Goal: Task Accomplishment & Management: Manage account settings

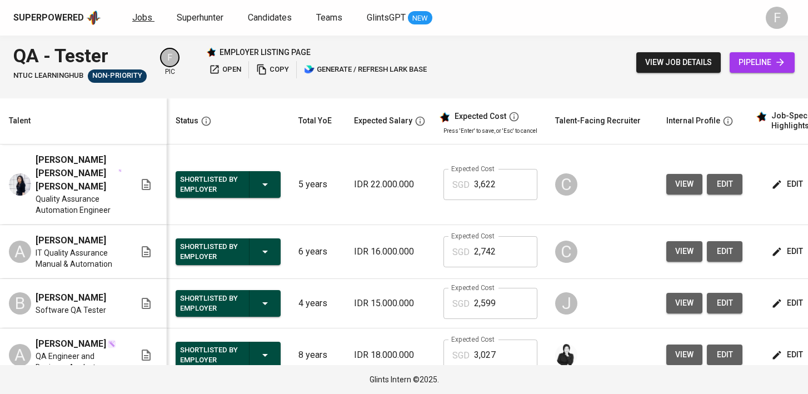
click at [141, 19] on span "Jobs" at bounding box center [142, 17] width 20 height 11
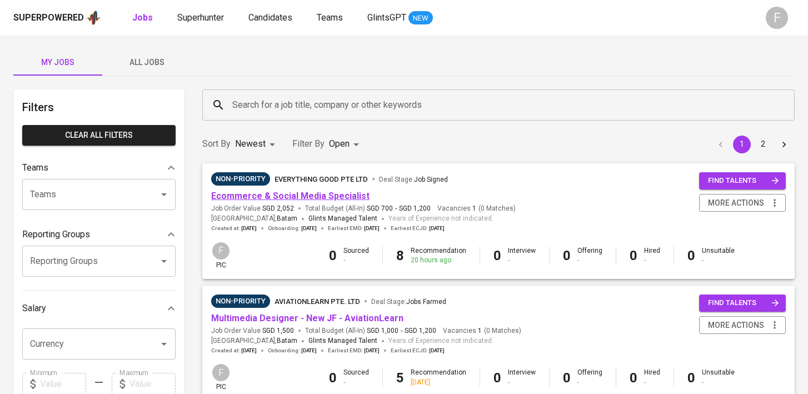
click at [306, 198] on link "Ecommerce & Social Media Specialist" at bounding box center [290, 196] width 158 height 11
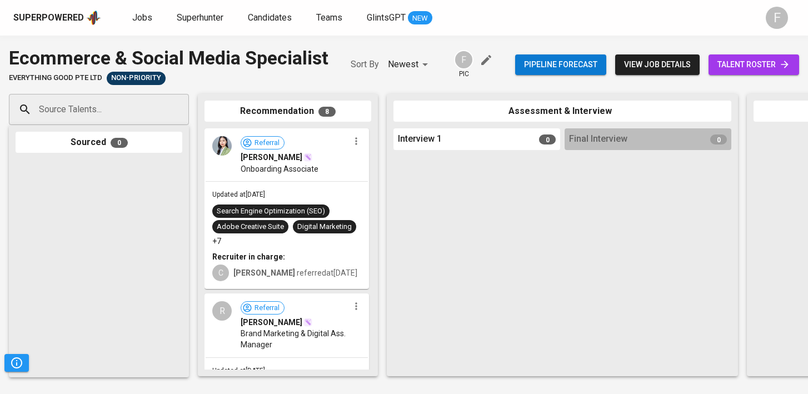
click at [704, 77] on div "Pipeline forecast view job details talent roster" at bounding box center [657, 64] width 284 height 41
click at [725, 71] on span "talent roster" at bounding box center [754, 65] width 73 height 14
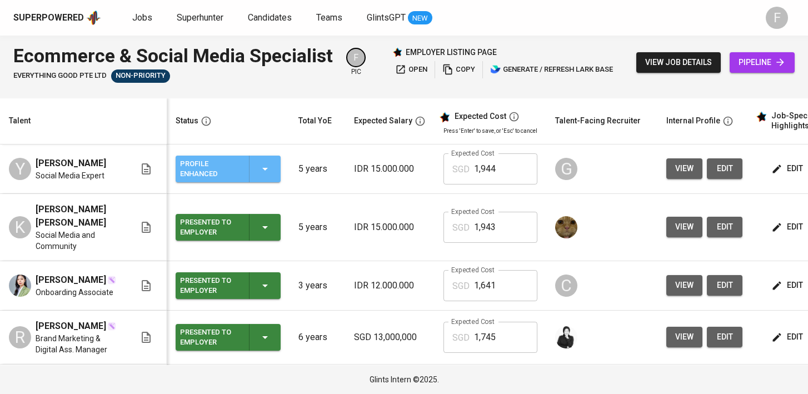
click at [268, 173] on icon "button" at bounding box center [264, 168] width 13 height 13
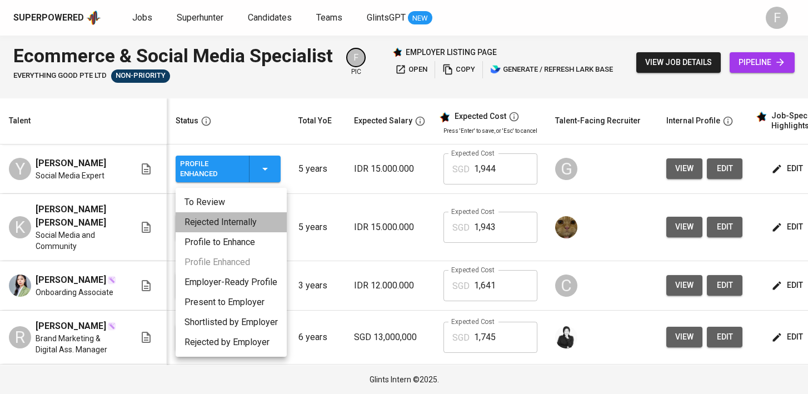
click at [219, 221] on li "Rejected Internally" at bounding box center [231, 222] width 111 height 20
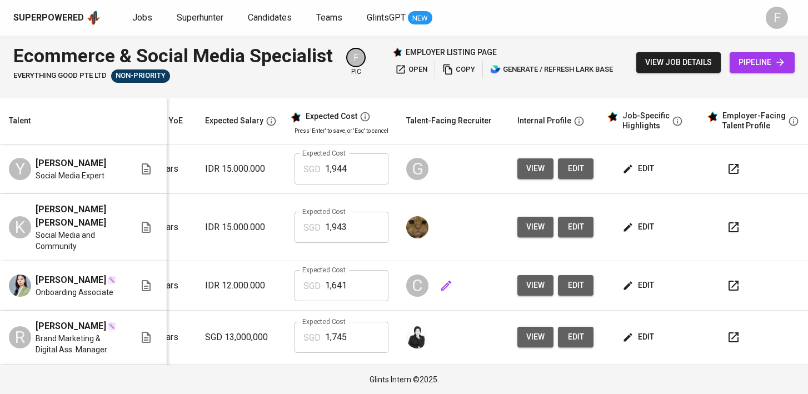
scroll to position [0, 151]
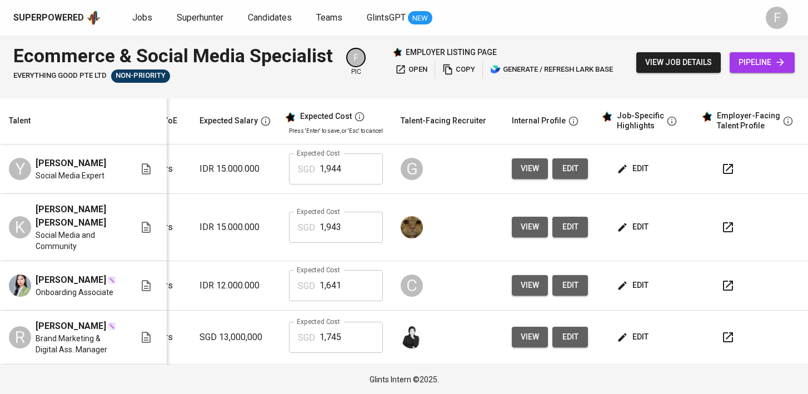
click at [722, 282] on icon "button" at bounding box center [728, 285] width 13 height 13
click at [530, 280] on span "view" at bounding box center [530, 285] width 18 height 14
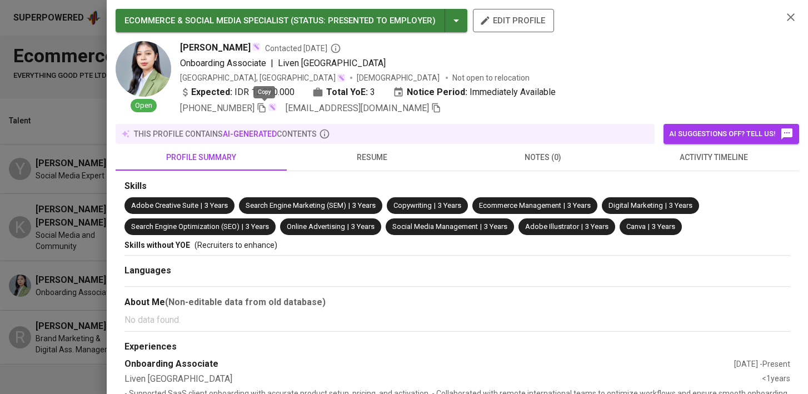
click at [263, 108] on icon "button" at bounding box center [262, 108] width 10 height 10
click at [404, 144] on button "resume" at bounding box center [372, 157] width 171 height 27
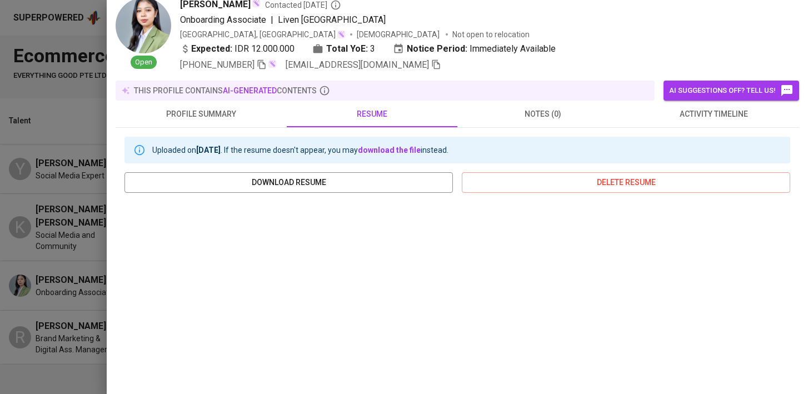
scroll to position [39, 0]
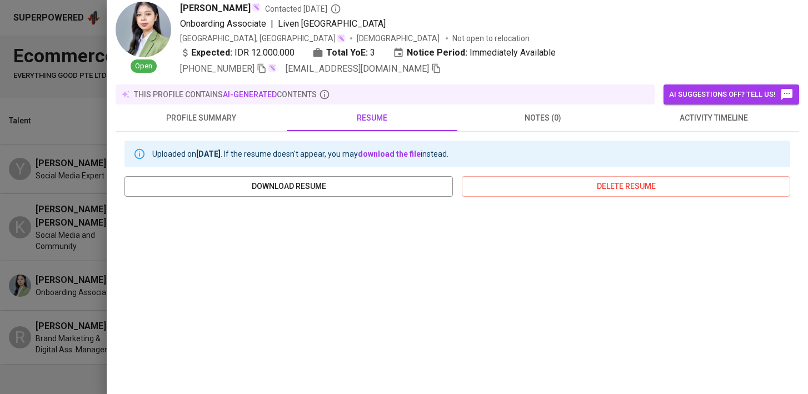
click at [58, 359] on div at bounding box center [404, 197] width 808 height 394
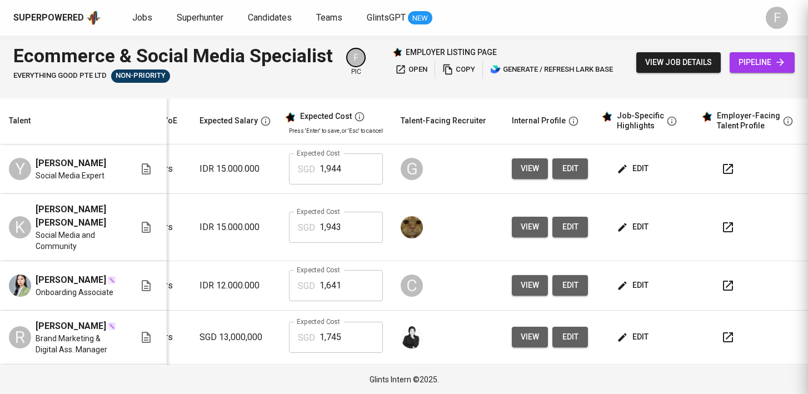
scroll to position [0, 0]
